Goal: Information Seeking & Learning: Find specific fact

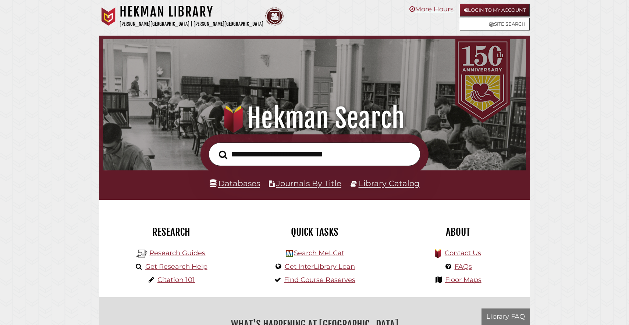
scroll to position [140, 419]
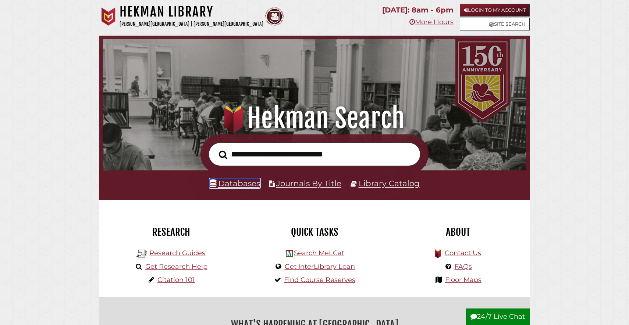
click at [239, 182] on link "Databases" at bounding box center [235, 184] width 50 height 10
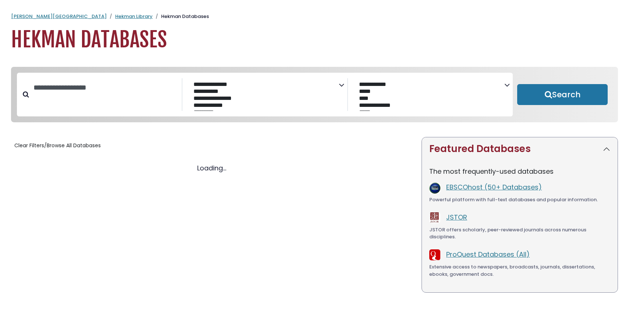
select select "Database Subject Filter"
select select "Database Vendors Filter"
select select "Database Subject Filter"
select select "Database Vendors Filter"
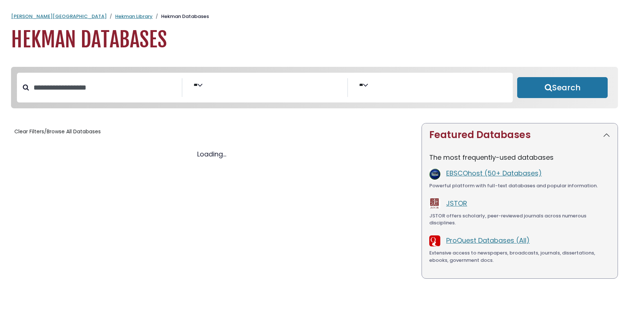
select select "Database Subject Filter"
select select "Database Vendors Filter"
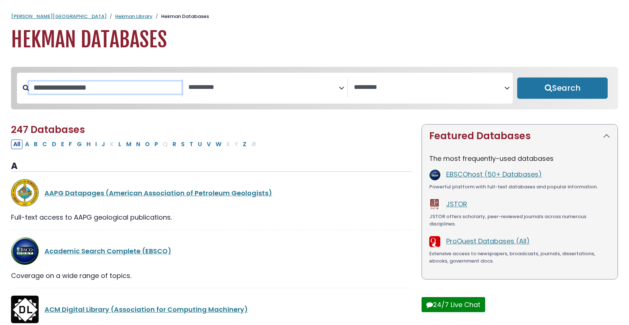
click at [108, 86] on input "Search database by title or keyword" at bounding box center [105, 88] width 153 height 12
click at [74, 20] on div "[PERSON_NAME] University Hekman Library Hekman Databases Hekman Databases" at bounding box center [314, 32] width 629 height 39
click at [115, 17] on link "Hekman Library" at bounding box center [133, 16] width 37 height 7
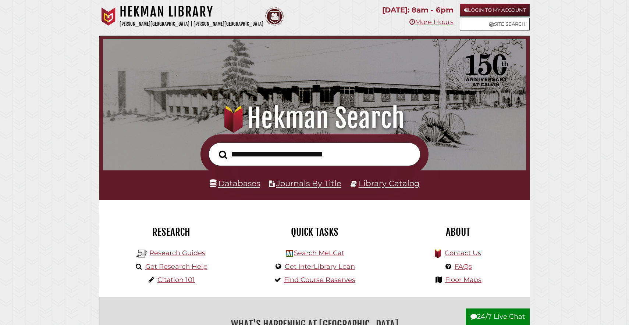
scroll to position [140, 419]
click at [290, 153] on input "text" at bounding box center [314, 155] width 212 height 24
type input "********"
click at [215, 149] on button "Search" at bounding box center [223, 155] width 16 height 13
